Goal: Task Accomplishment & Management: Use online tool/utility

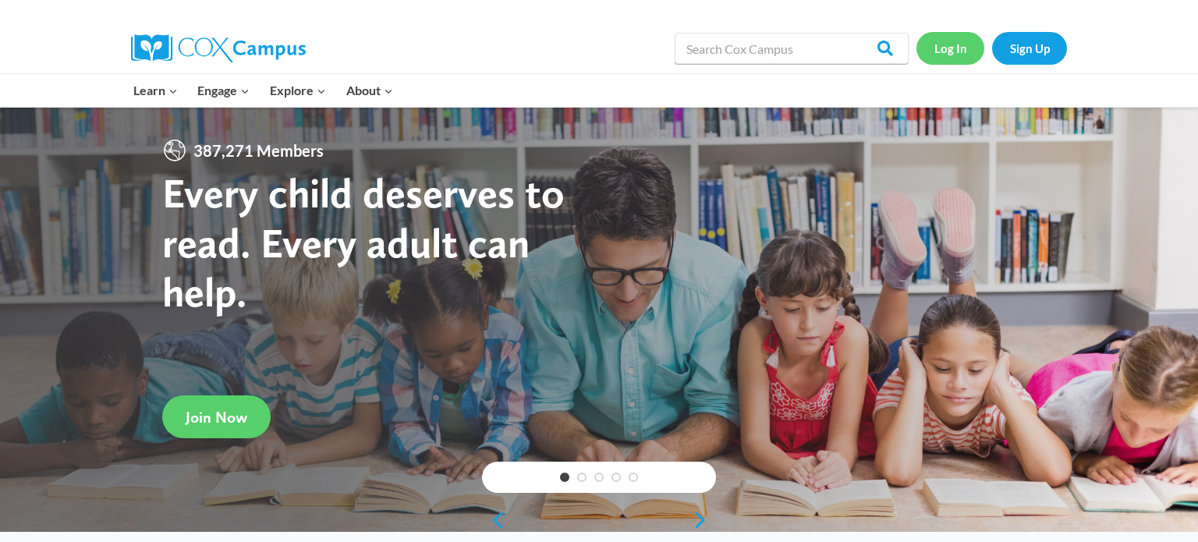
click at [948, 49] on link "Log In" at bounding box center [950, 48] width 68 height 32
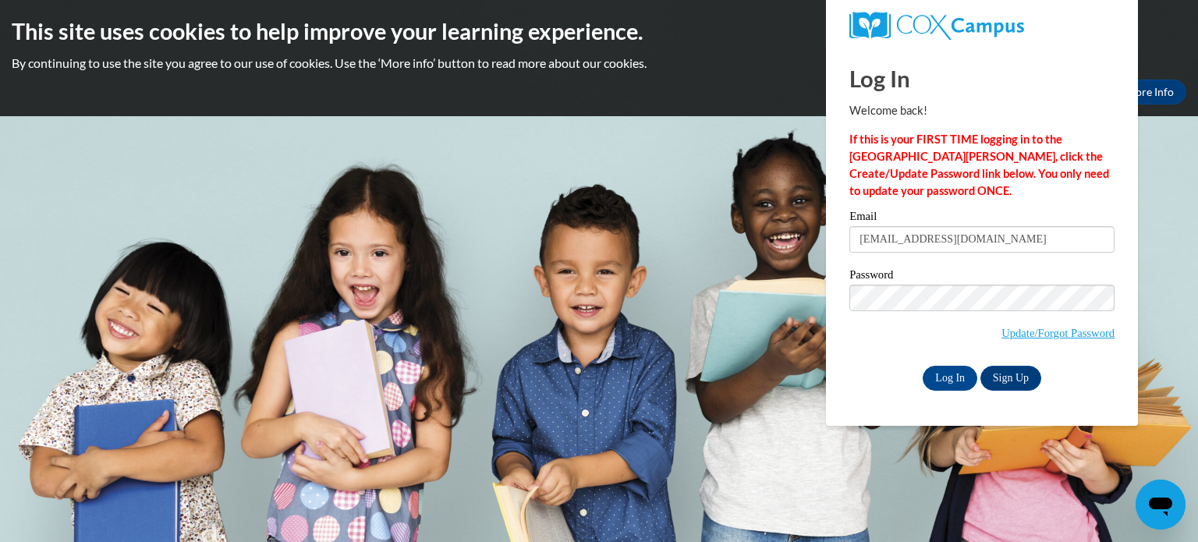
type input "teschk@w-csd.org"
click at [922, 366] on input "Log In" at bounding box center [949, 378] width 55 height 25
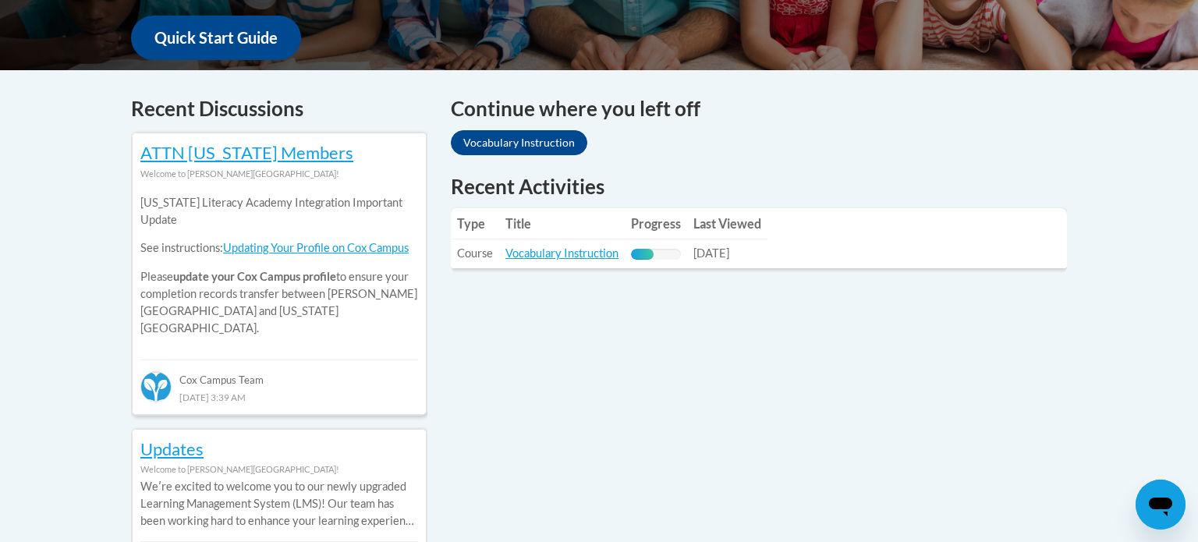
scroll to position [592, 0]
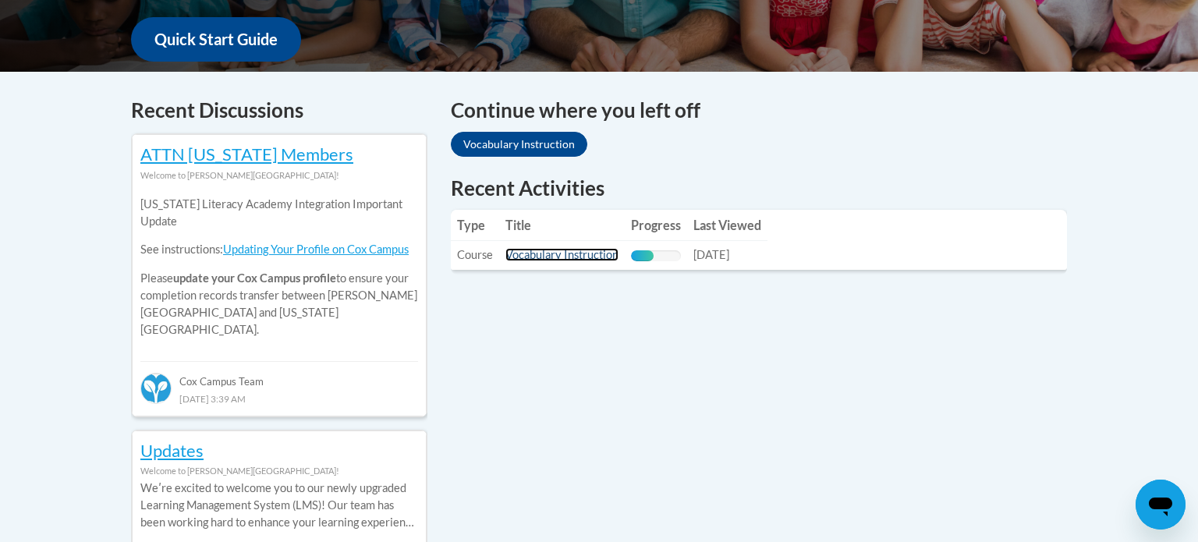
click at [582, 257] on link "Vocabulary Instruction" at bounding box center [561, 254] width 113 height 13
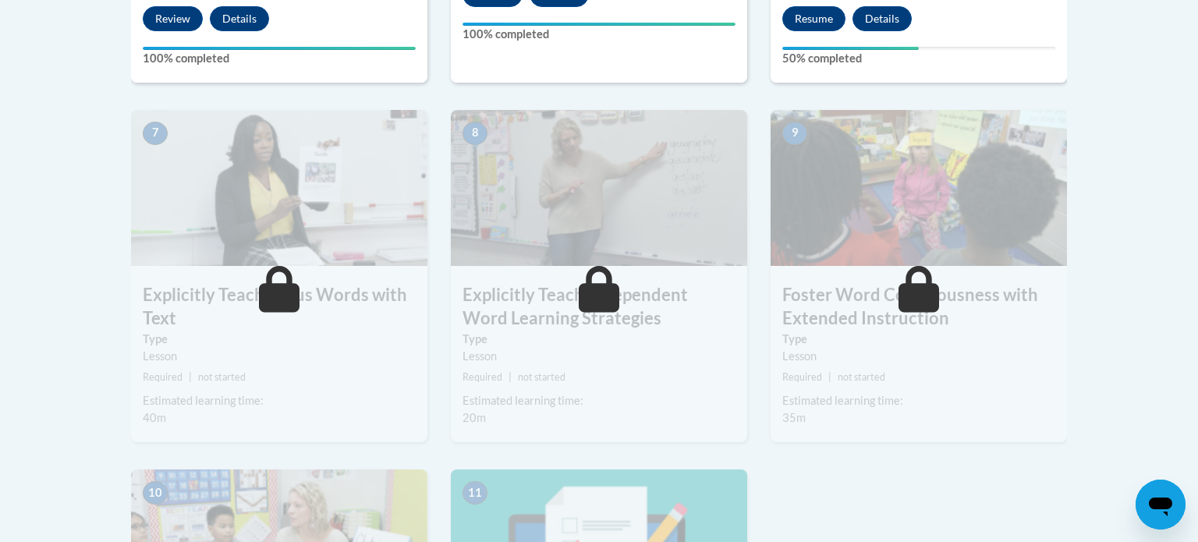
scroll to position [1276, 0]
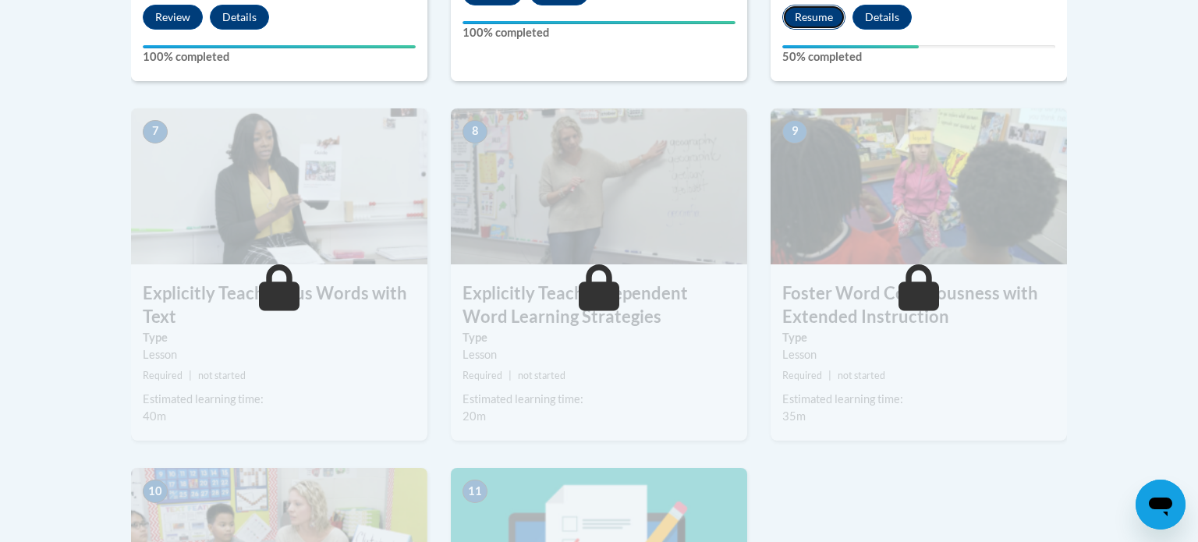
click at [815, 17] on button "Resume" at bounding box center [813, 17] width 63 height 25
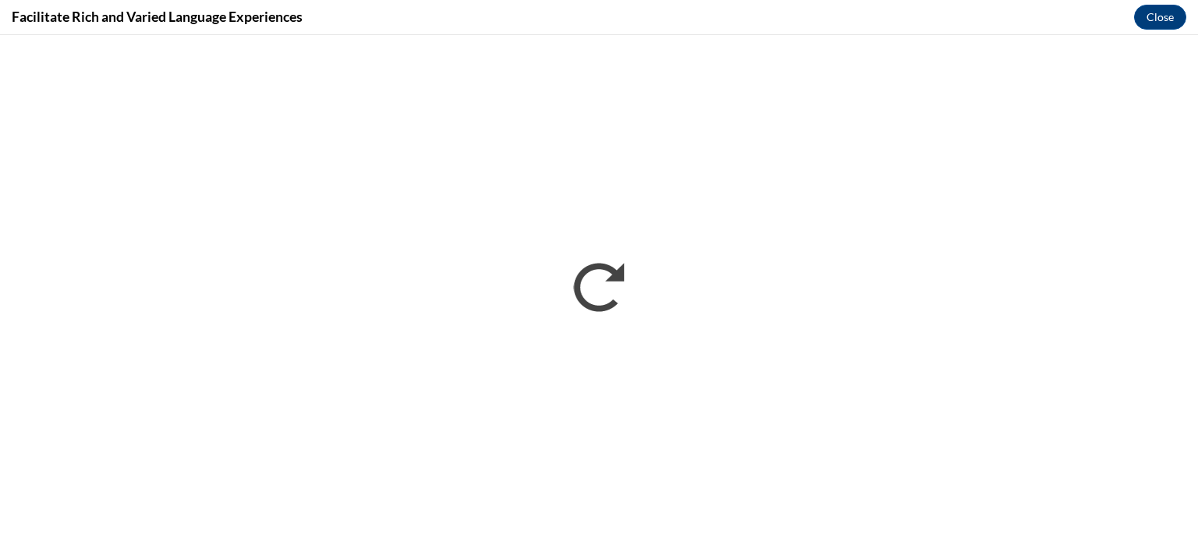
scroll to position [0, 0]
